Goal: Navigation & Orientation: Understand site structure

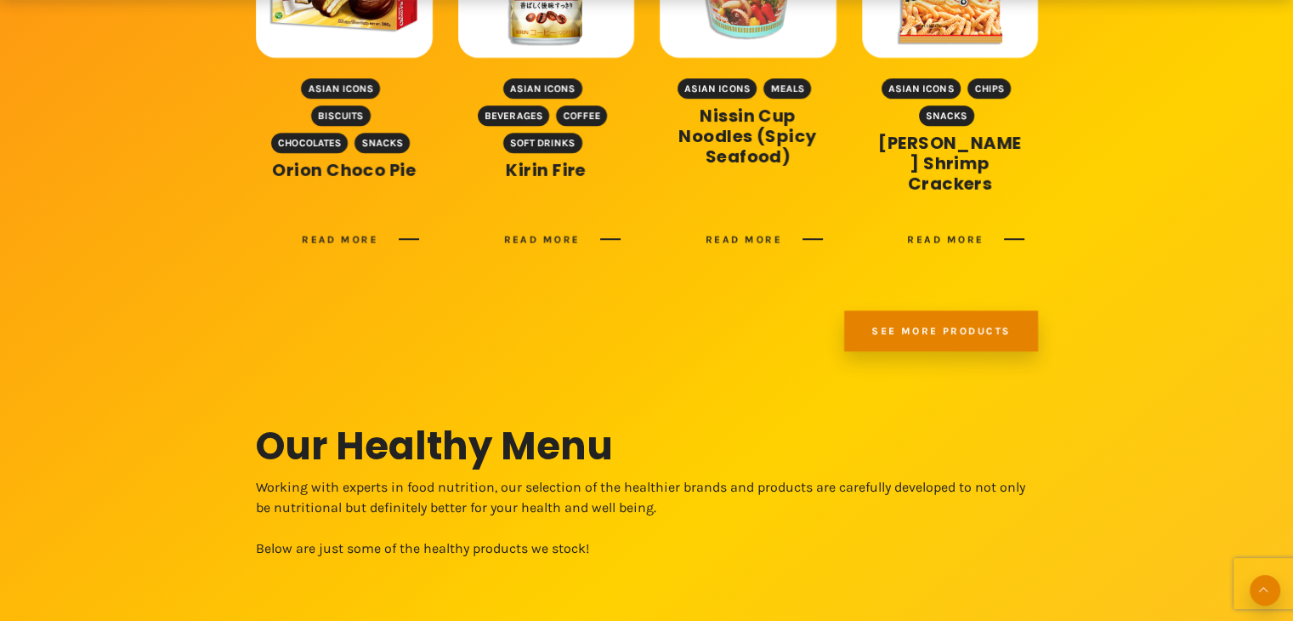
scroll to position [1272, 0]
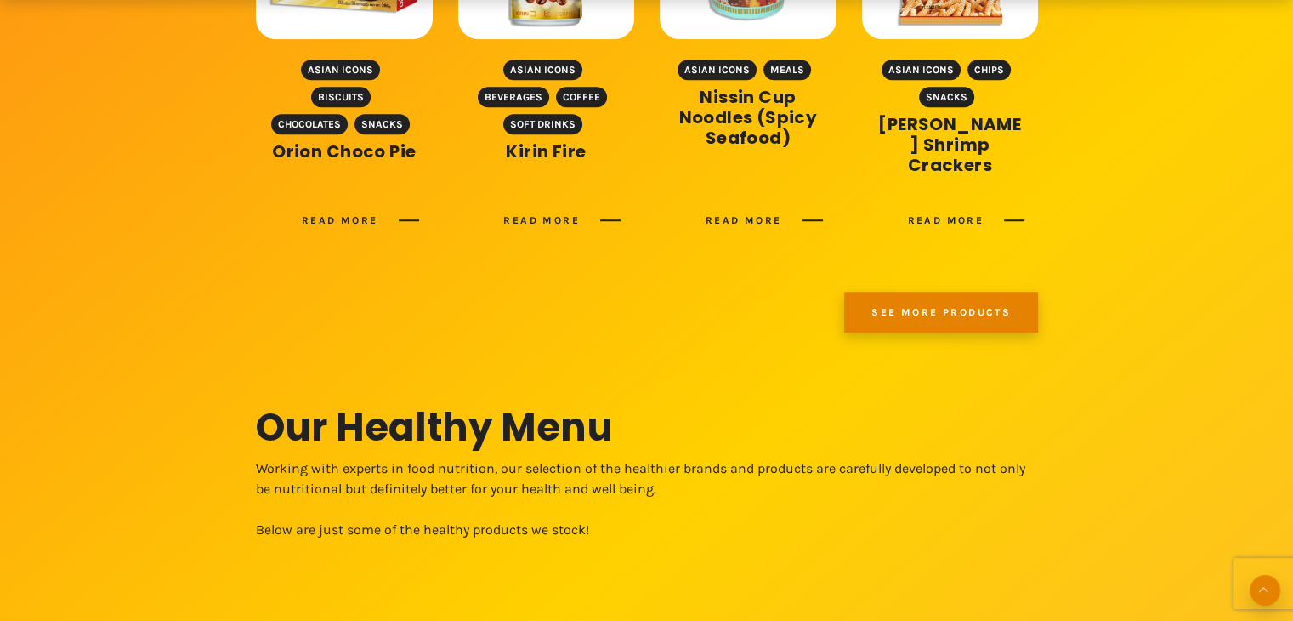
click at [945, 300] on link "See more products" at bounding box center [941, 312] width 194 height 41
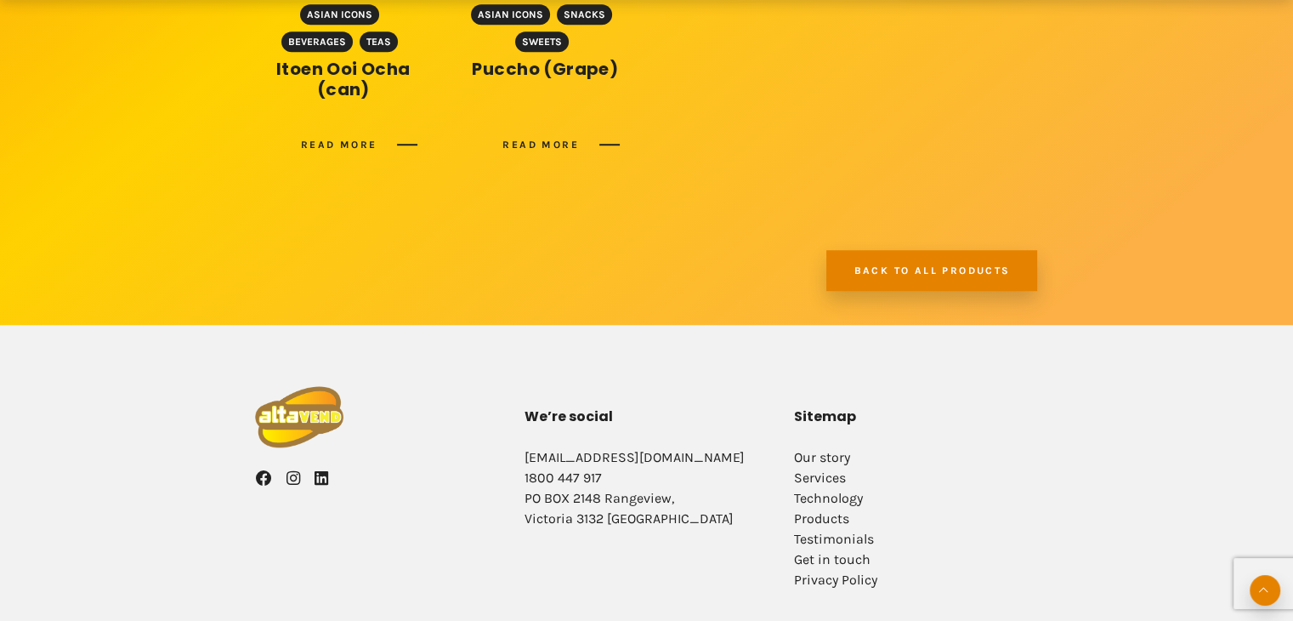
scroll to position [1316, 0]
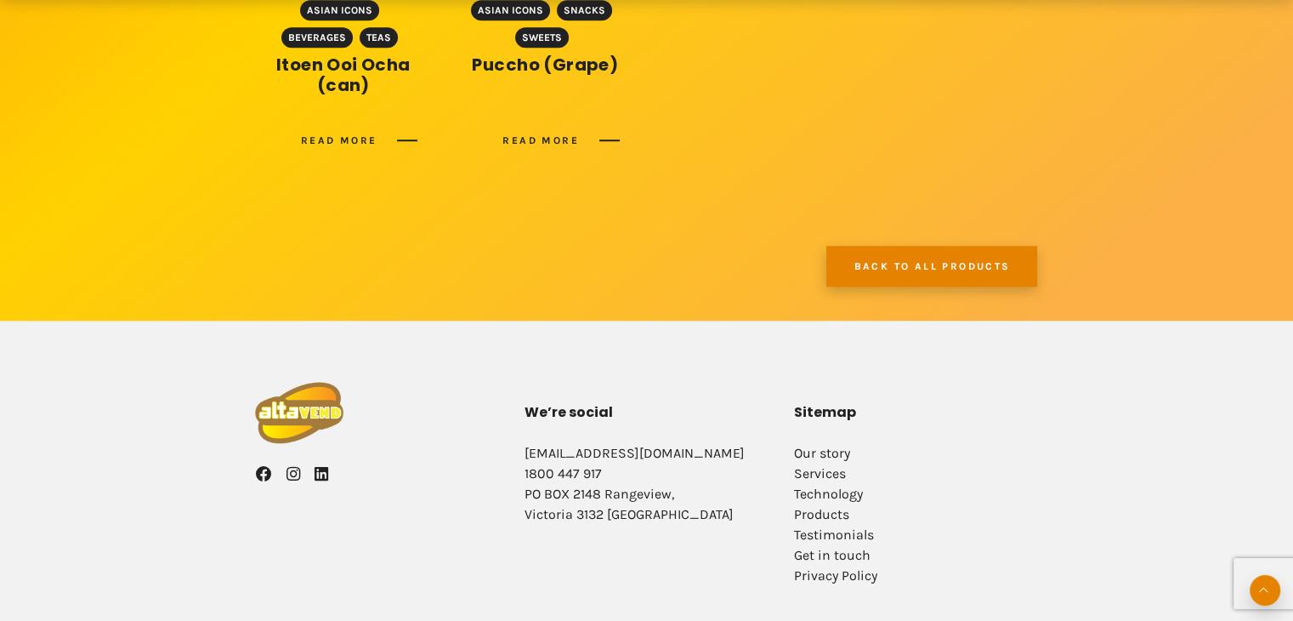
click at [972, 263] on link "Back to all products" at bounding box center [931, 266] width 211 height 41
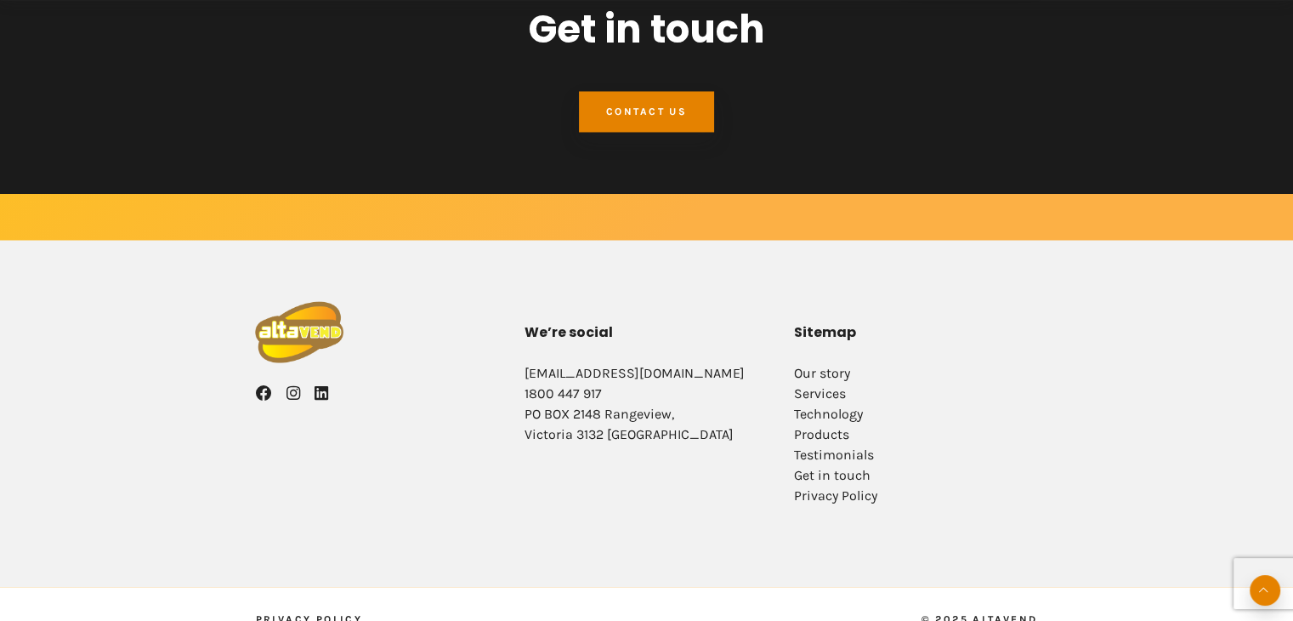
scroll to position [2958, 0]
click at [823, 364] on link "Our story" at bounding box center [822, 372] width 56 height 16
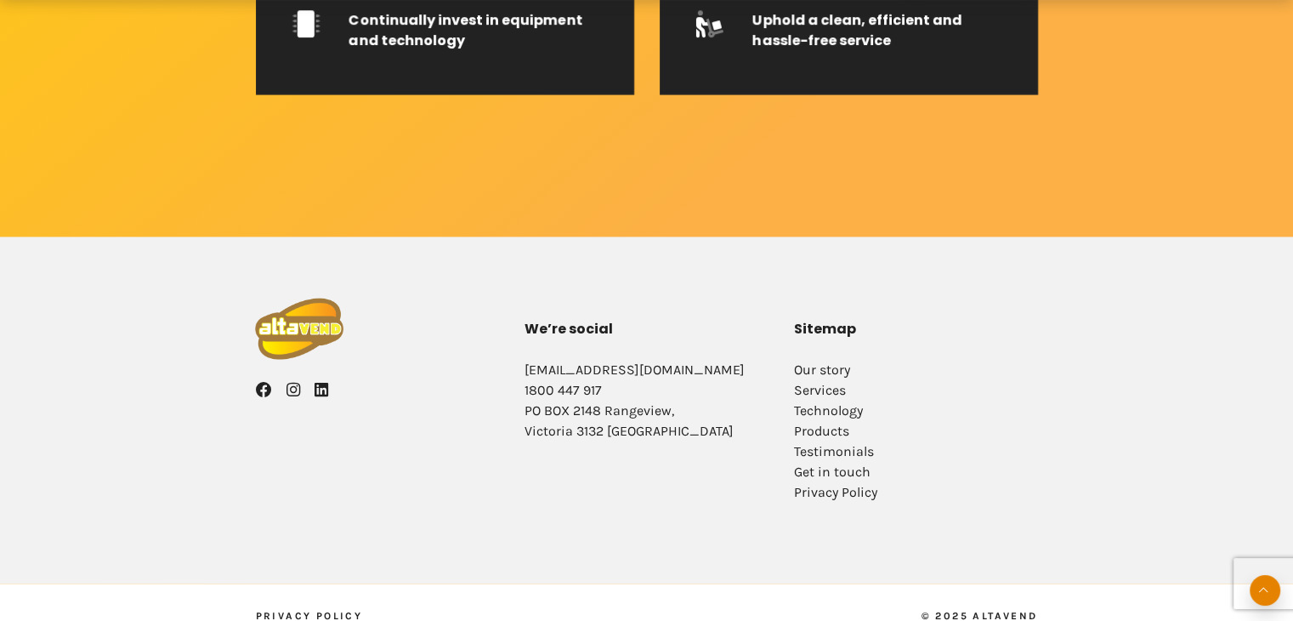
scroll to position [2989, 0]
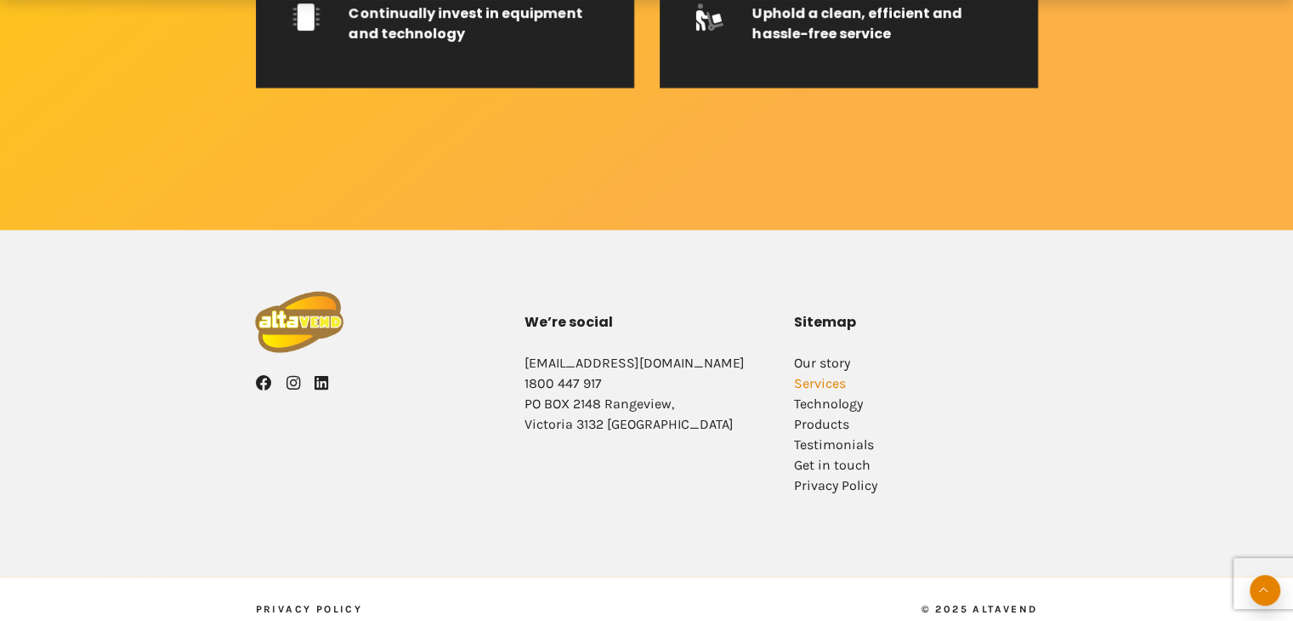
click at [836, 383] on link "Services" at bounding box center [820, 382] width 52 height 16
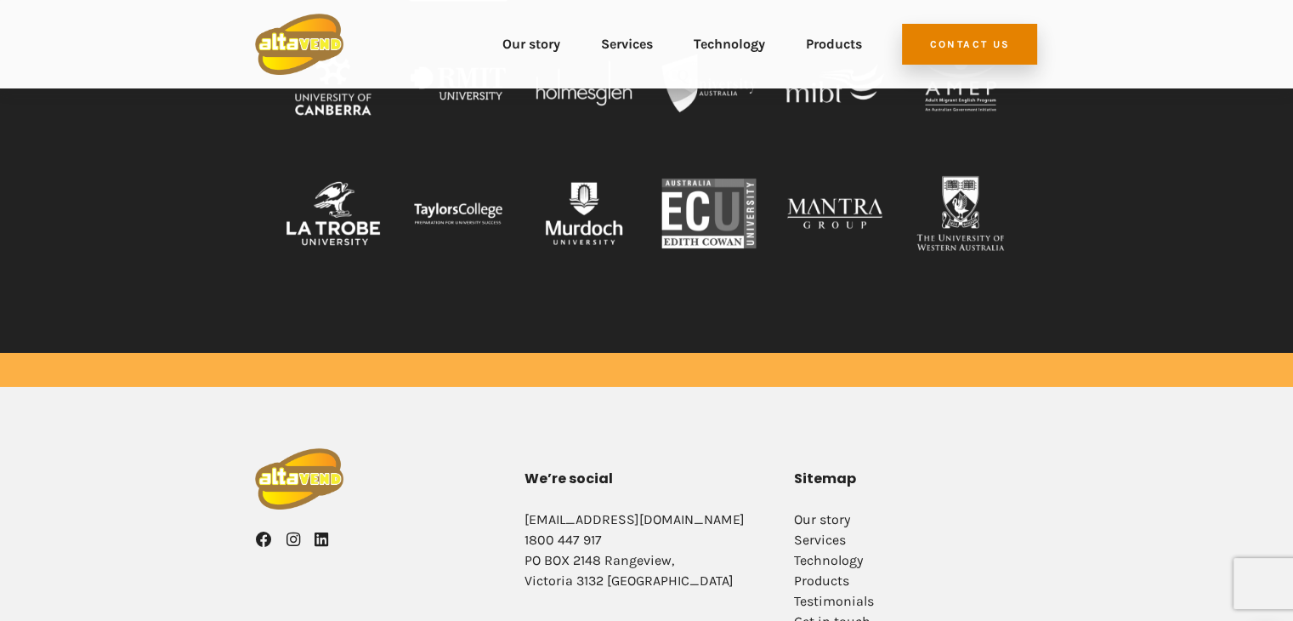
scroll to position [5784, 0]
